Goal: Information Seeking & Learning: Check status

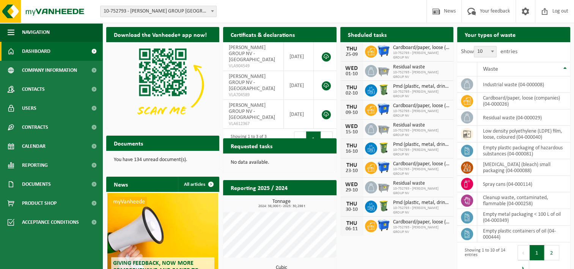
click at [208, 11] on span "10-752793 - [PERSON_NAME] GROUP [GEOGRAPHIC_DATA] - [GEOGRAPHIC_DATA]" at bounding box center [159, 11] width 116 height 11
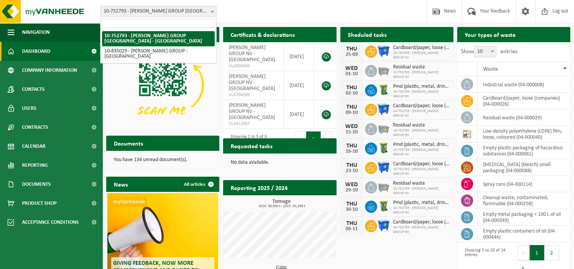
click at [208, 11] on span "10-752793 - [PERSON_NAME] GROUP [GEOGRAPHIC_DATA] - [GEOGRAPHIC_DATA]" at bounding box center [159, 11] width 116 height 11
click at [213, 12] on span at bounding box center [213, 11] width 8 height 10
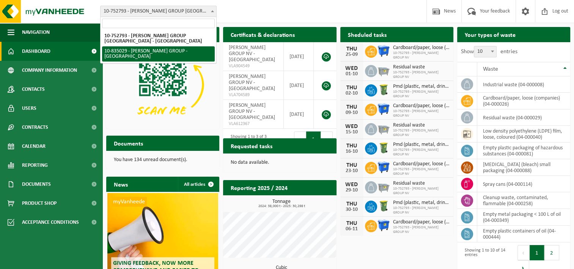
select select "90062"
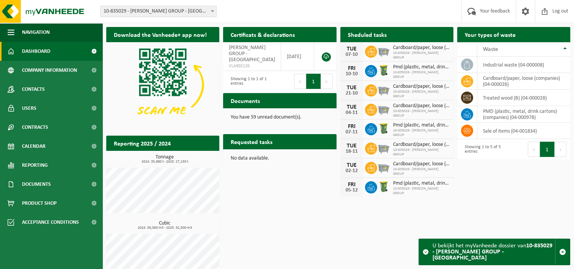
click at [507, 35] on h2 "Your types of waste" at bounding box center [490, 34] width 66 height 15
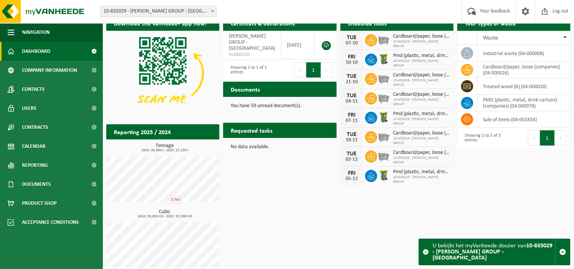
scroll to position [18, 0]
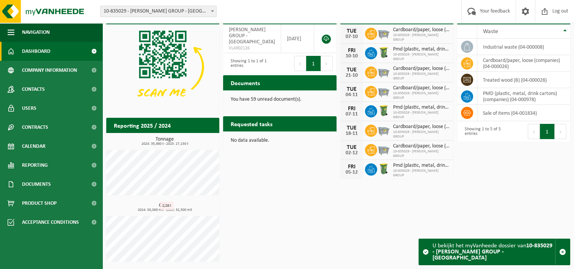
click at [147, 122] on h2 "Reporting 2025 / 2024" at bounding box center [142, 125] width 72 height 15
click at [165, 141] on h3 "Tonnage 2024: 35,980 t - 2025: 27,150 t" at bounding box center [164, 141] width 109 height 9
click at [91, 164] on span at bounding box center [93, 165] width 17 height 19
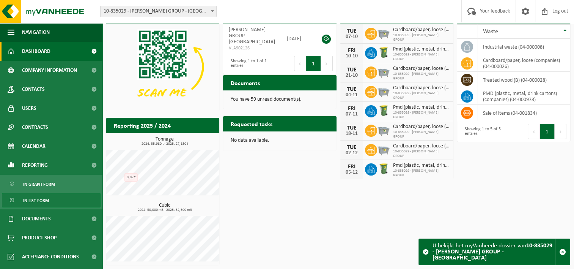
click at [47, 199] on span "In list form" at bounding box center [36, 200] width 26 height 14
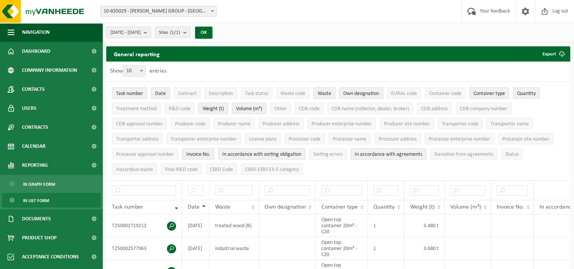
click at [151, 33] on b "submit" at bounding box center [147, 32] width 7 height 11
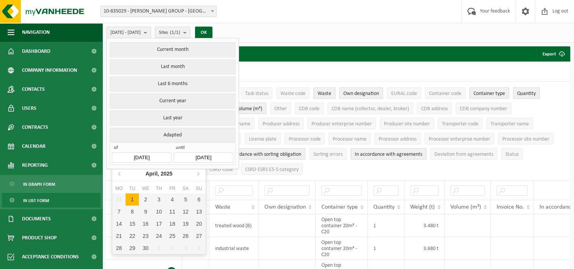
click at [148, 156] on input "2025-04-01" at bounding box center [141, 157] width 59 height 10
click at [120, 175] on icon at bounding box center [120, 173] width 12 height 12
click at [151, 169] on div "February, 2025" at bounding box center [158, 173] width 43 height 12
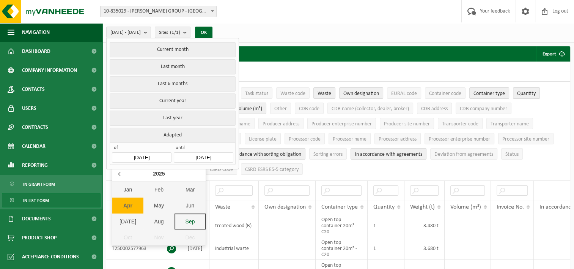
click at [120, 173] on icon at bounding box center [120, 173] width 12 height 12
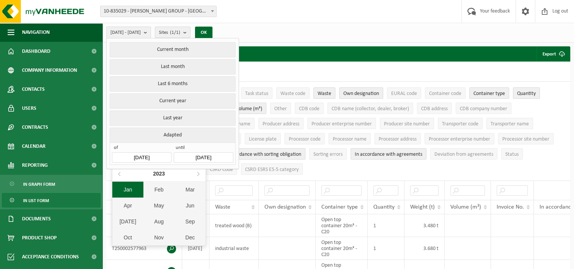
click at [130, 186] on div "Jan" at bounding box center [127, 189] width 31 height 16
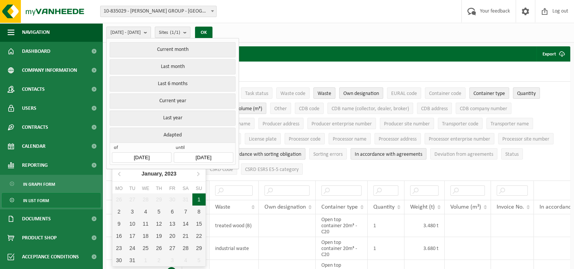
click at [198, 202] on div "1" at bounding box center [198, 199] width 13 height 12
type input "[DATE]"
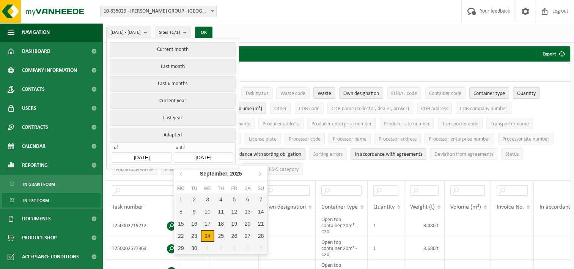
click at [203, 153] on input "[DATE]" at bounding box center [203, 157] width 59 height 10
click at [198, 171] on div "September, 2025" at bounding box center [221, 173] width 48 height 12
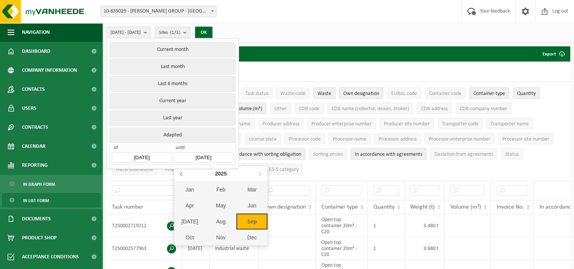
click at [182, 173] on icon at bounding box center [182, 173] width 12 height 12
click at [250, 237] on div "Dec" at bounding box center [251, 237] width 31 height 16
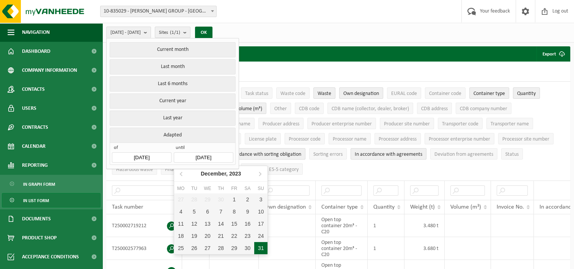
click at [258, 245] on div "31" at bounding box center [260, 248] width 13 height 12
type input "[DATE]"
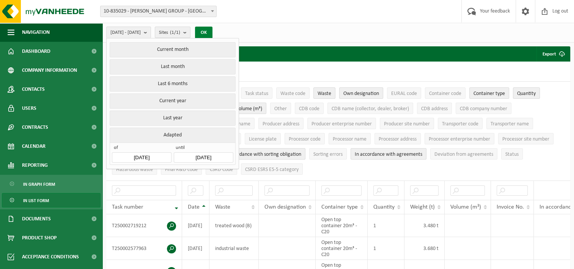
click at [213, 30] on button "OK" at bounding box center [203, 33] width 17 height 12
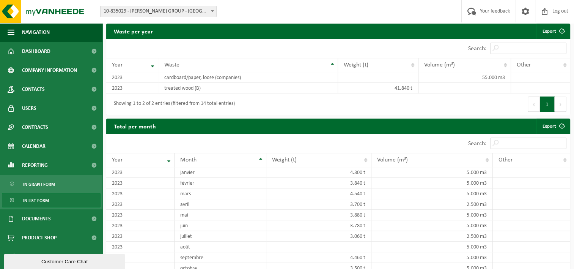
scroll to position [672, 0]
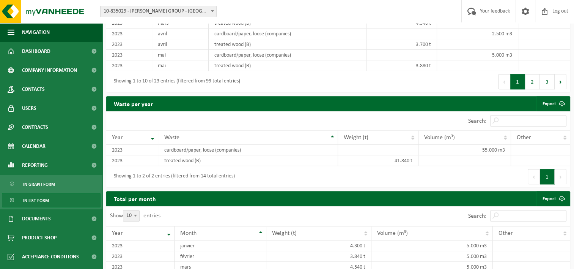
click at [209, 9] on span at bounding box center [213, 11] width 8 height 10
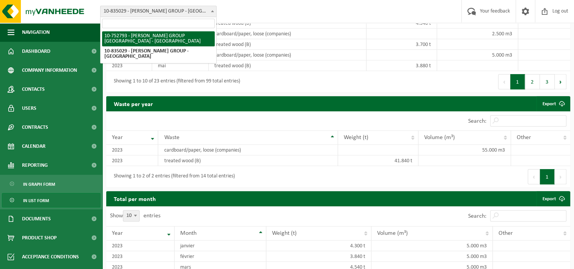
select select "7514"
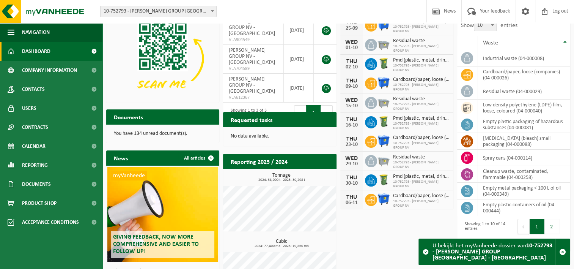
scroll to position [62, 0]
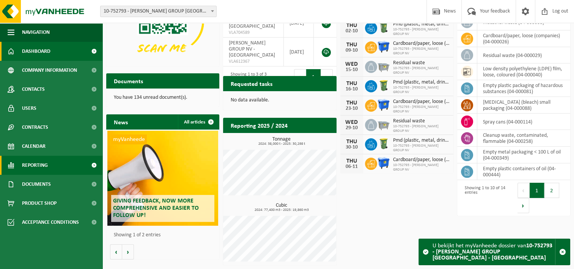
click at [94, 164] on span at bounding box center [93, 165] width 17 height 19
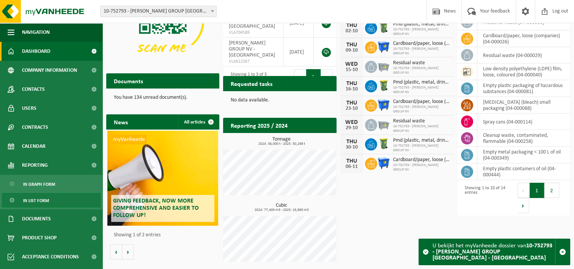
click at [37, 200] on span "In list form" at bounding box center [36, 200] width 26 height 14
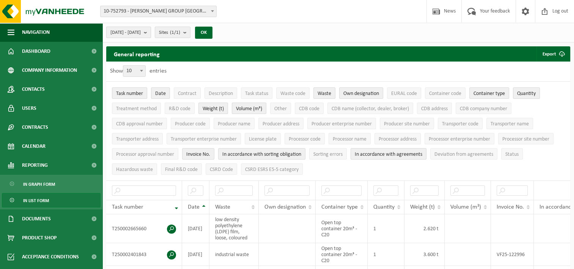
click at [151, 32] on b "submit" at bounding box center [147, 32] width 7 height 11
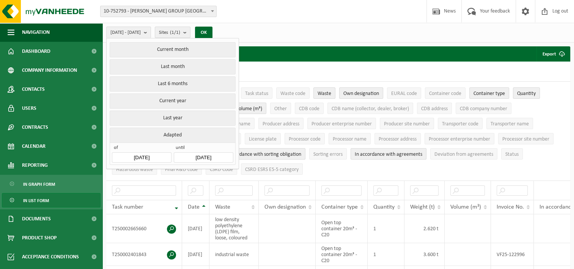
click at [156, 157] on input "[DATE]" at bounding box center [141, 157] width 59 height 10
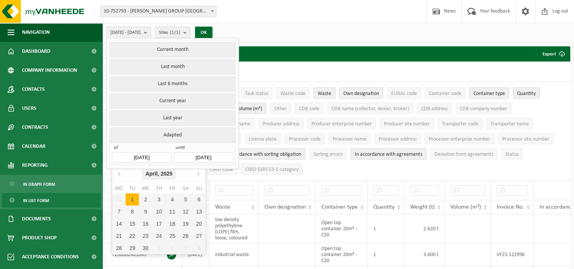
click at [159, 174] on div "[DATE]" at bounding box center [158, 173] width 33 height 12
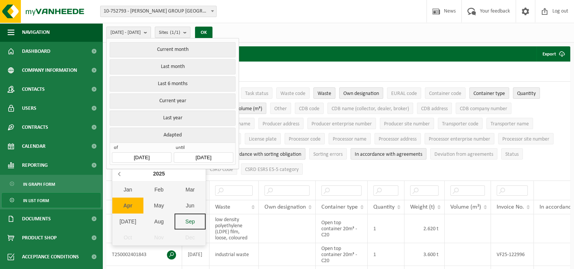
click at [117, 174] on icon at bounding box center [120, 173] width 12 height 12
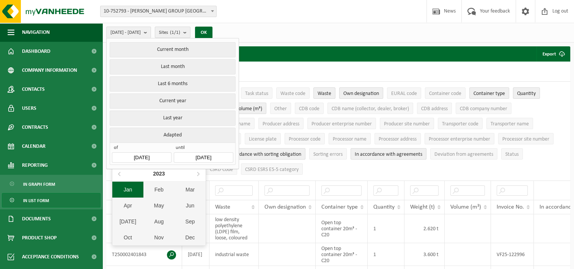
click at [124, 186] on div "Jan" at bounding box center [127, 189] width 31 height 16
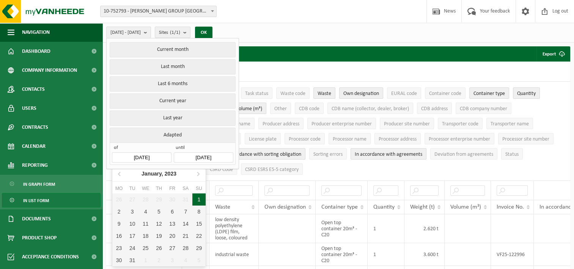
click at [199, 199] on div "1" at bounding box center [198, 199] width 13 height 12
type input "[DATE]"
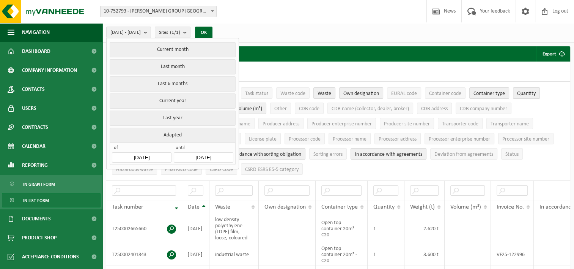
click at [208, 157] on input "[DATE]" at bounding box center [203, 157] width 59 height 10
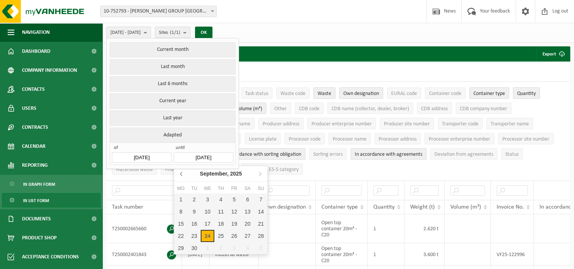
click at [183, 172] on icon at bounding box center [182, 173] width 12 height 12
click at [218, 176] on div "[DATE]" at bounding box center [220, 173] width 39 height 12
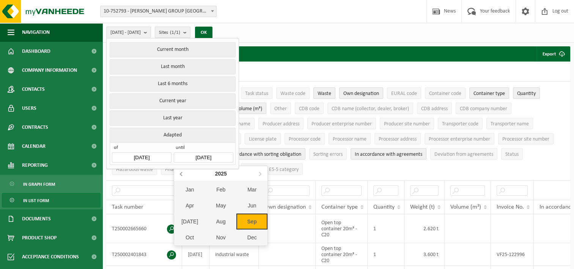
click at [182, 175] on icon at bounding box center [182, 173] width 12 height 12
click at [253, 238] on div "Dec" at bounding box center [251, 237] width 31 height 16
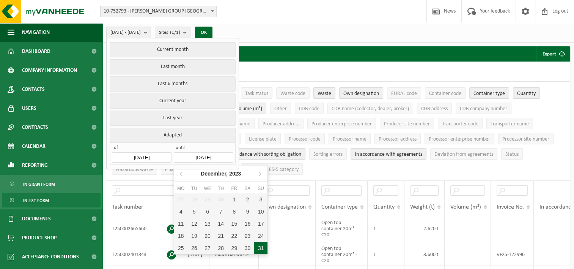
click at [261, 246] on div "31" at bounding box center [260, 248] width 13 height 12
type input "[DATE]"
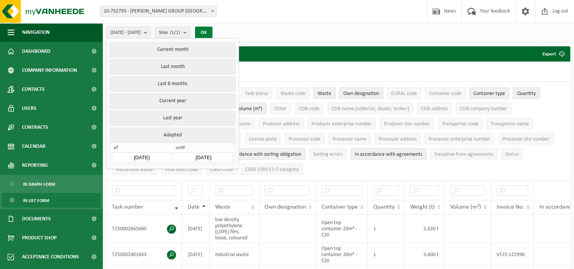
click at [213, 32] on button "OK" at bounding box center [203, 33] width 17 height 12
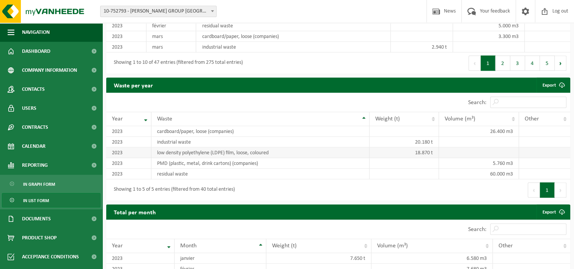
scroll to position [721, 0]
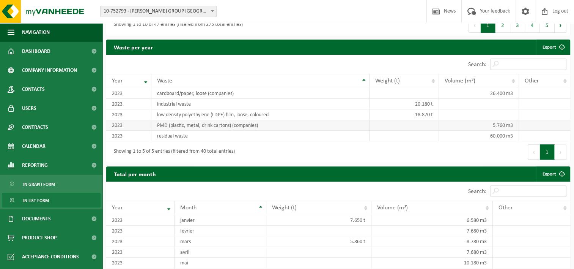
click at [156, 127] on td "PMD (plastic, metal, drink cartons) (companies)" at bounding box center [260, 125] width 218 height 11
drag, startPoint x: 158, startPoint y: 126, endPoint x: 263, endPoint y: 122, distance: 104.8
click at [263, 122] on td "PMD (plastic, metal, drink cartons) (companies)" at bounding box center [260, 125] width 218 height 11
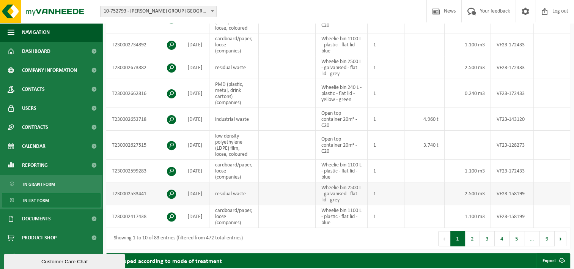
scroll to position [229, 0]
